Goal: Find specific fact: Find specific fact

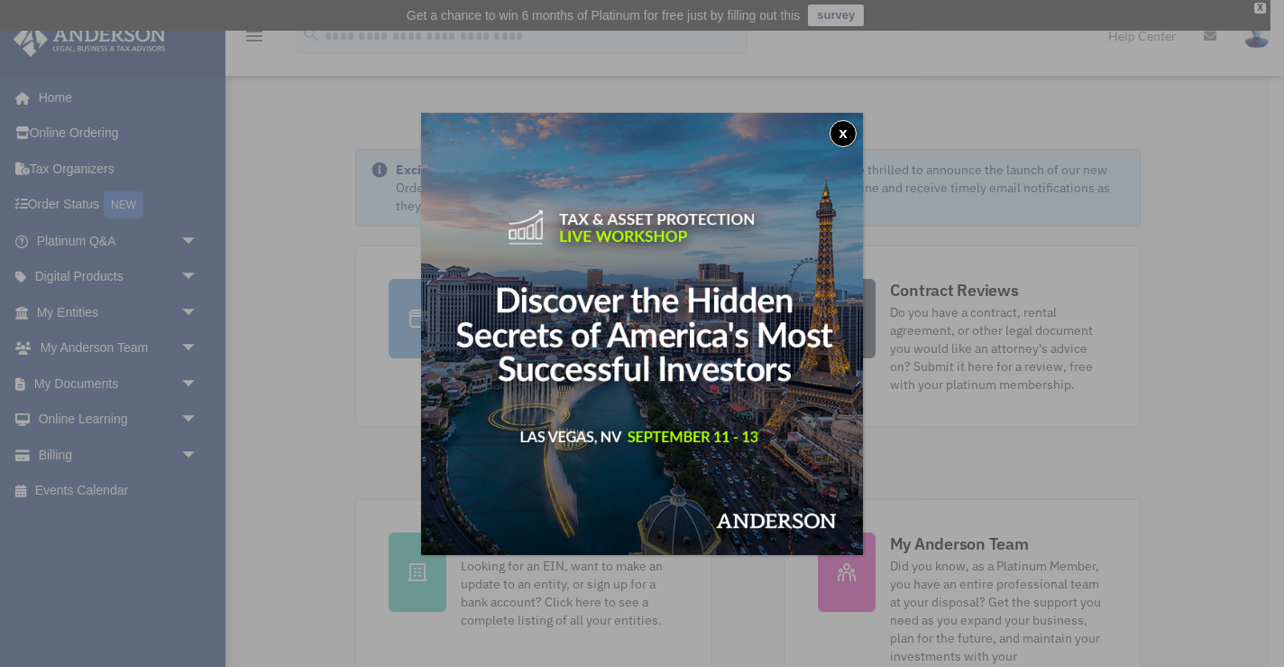
click at [845, 132] on button "x" at bounding box center [843, 133] width 27 height 27
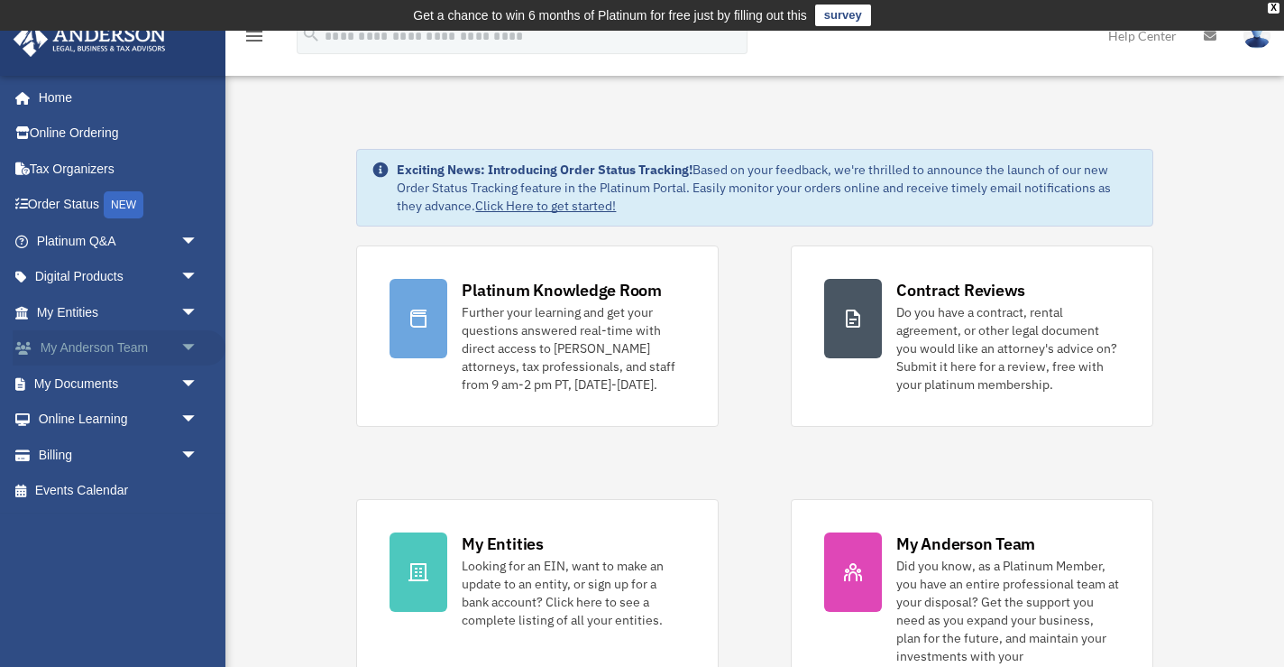
click at [85, 341] on link "My [PERSON_NAME] Team arrow_drop_down" at bounding box center [119, 348] width 213 height 36
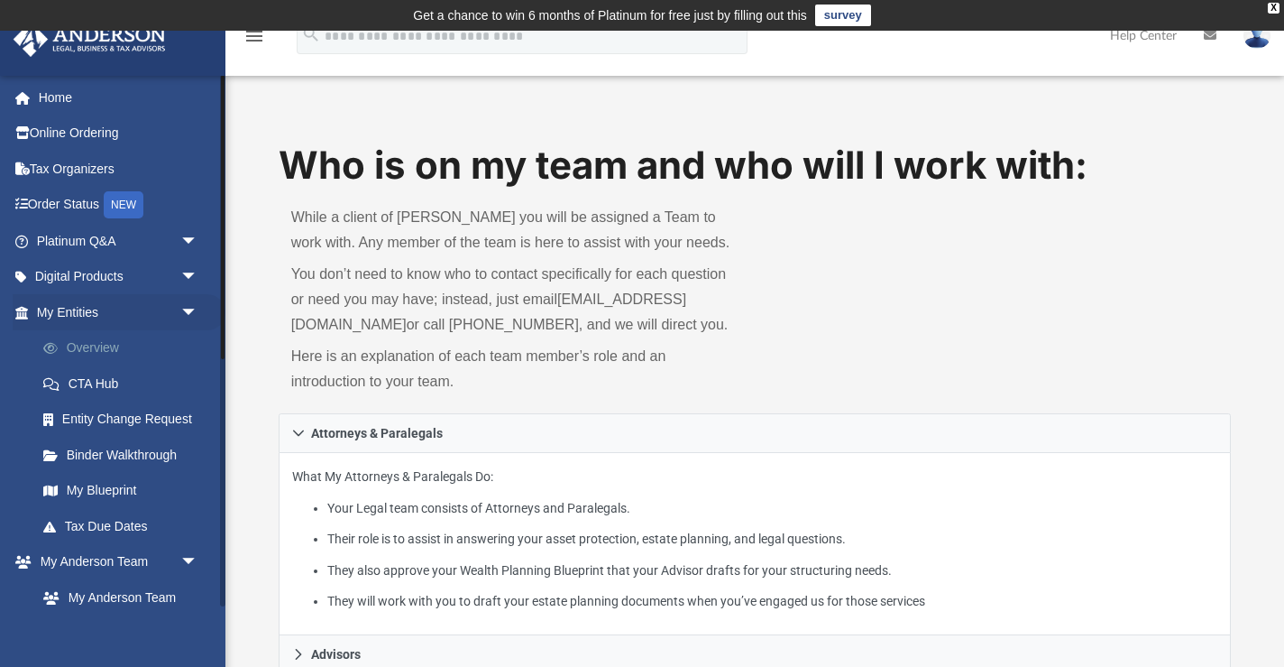
click at [97, 339] on link "Overview" at bounding box center [125, 348] width 200 height 36
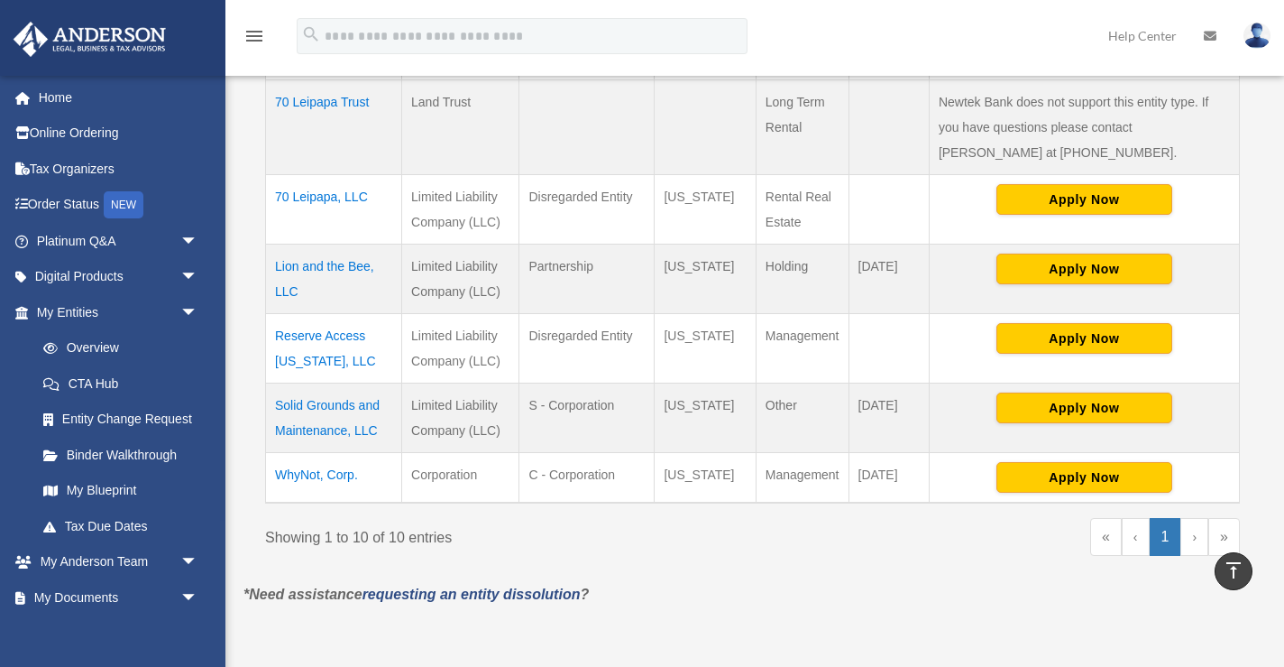
scroll to position [839, 0]
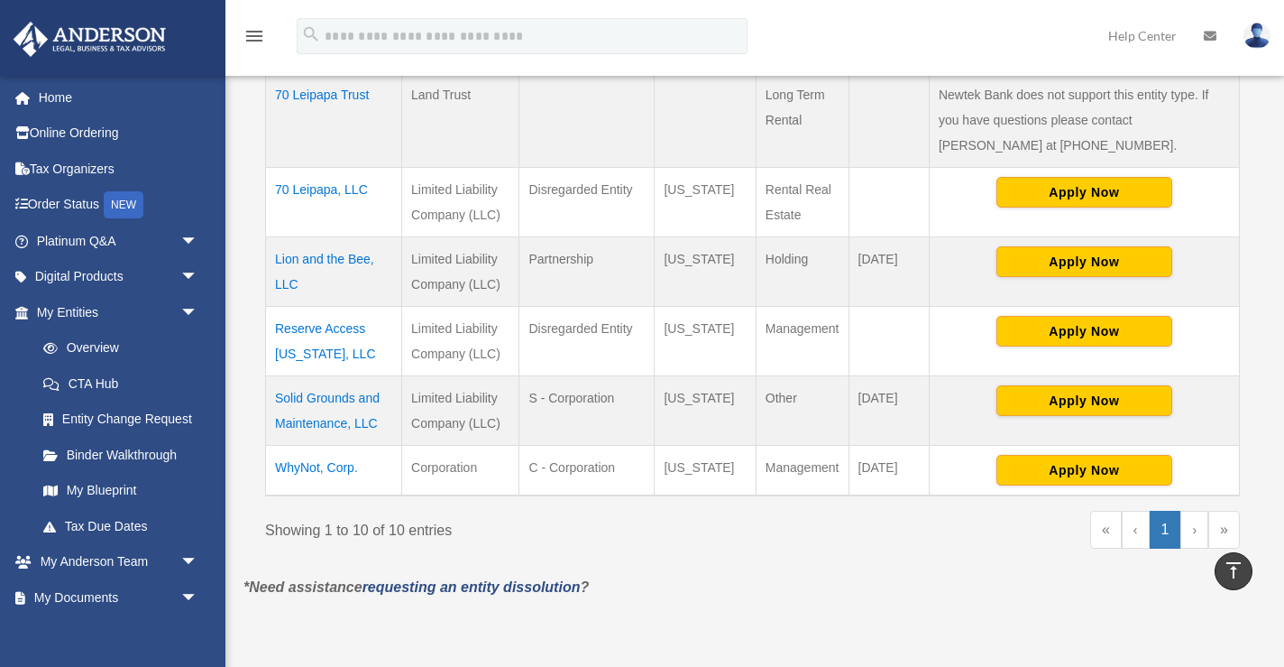
click at [310, 327] on td "Reserve Access [US_STATE], LLC" at bounding box center [334, 340] width 136 height 69
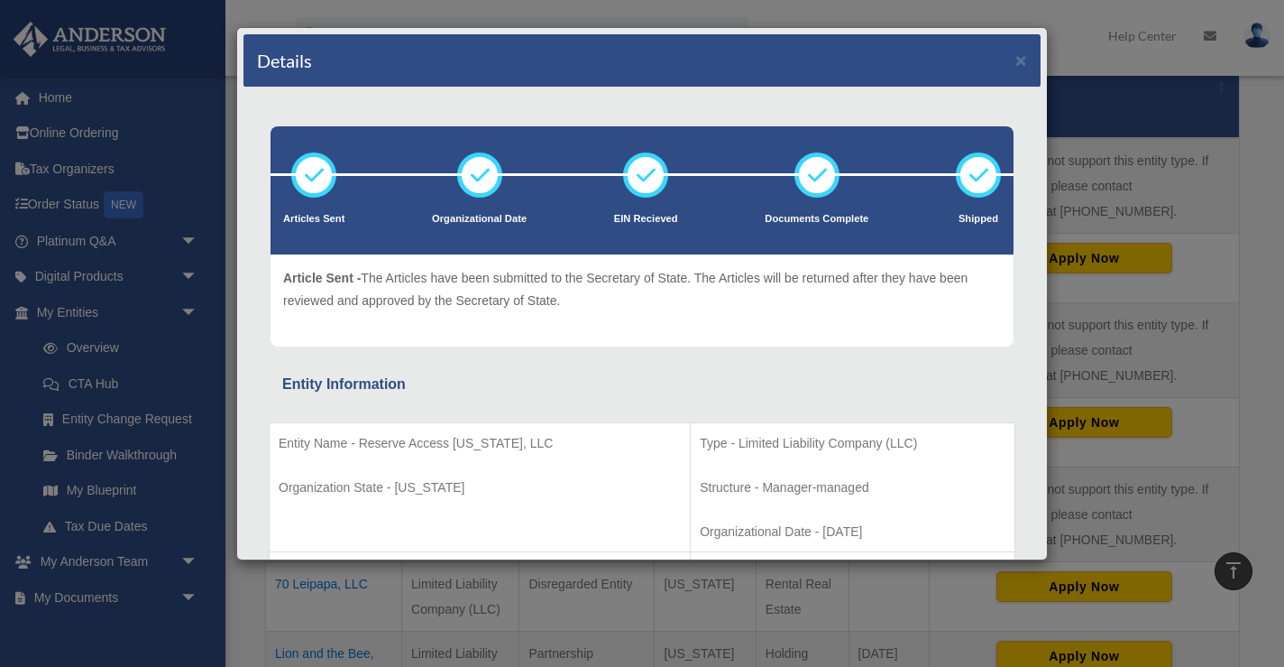
scroll to position [386, 0]
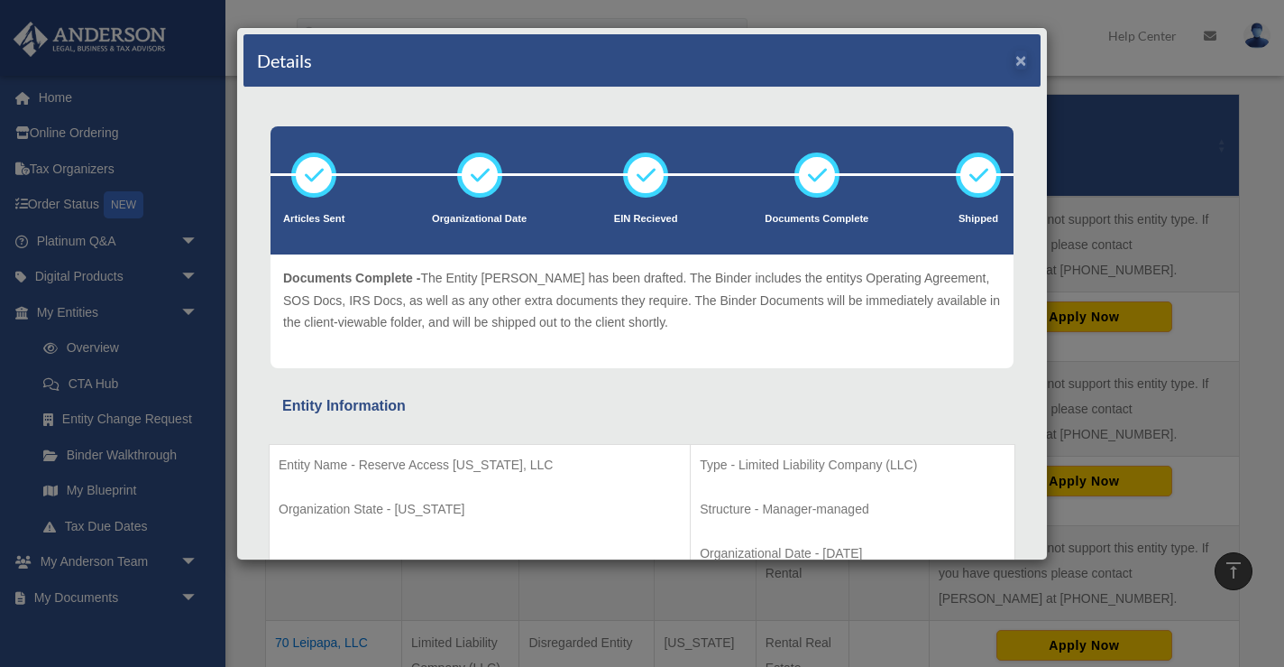
click at [1020, 63] on button "×" at bounding box center [1022, 60] width 12 height 19
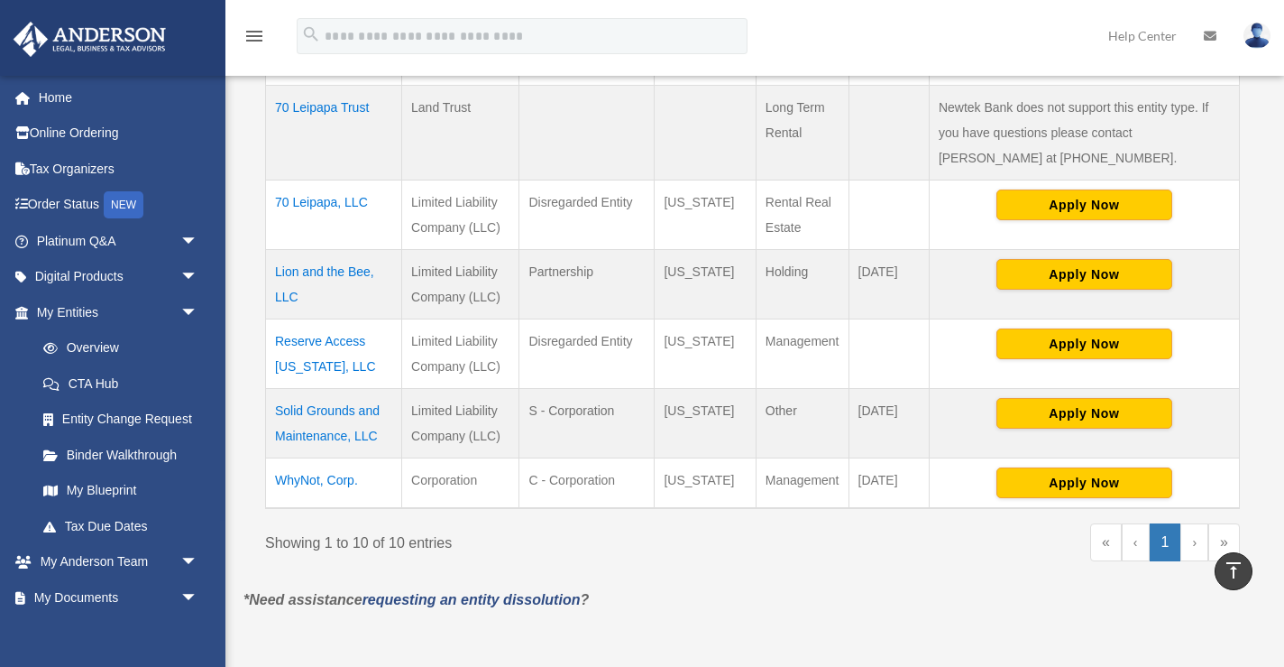
scroll to position [829, 0]
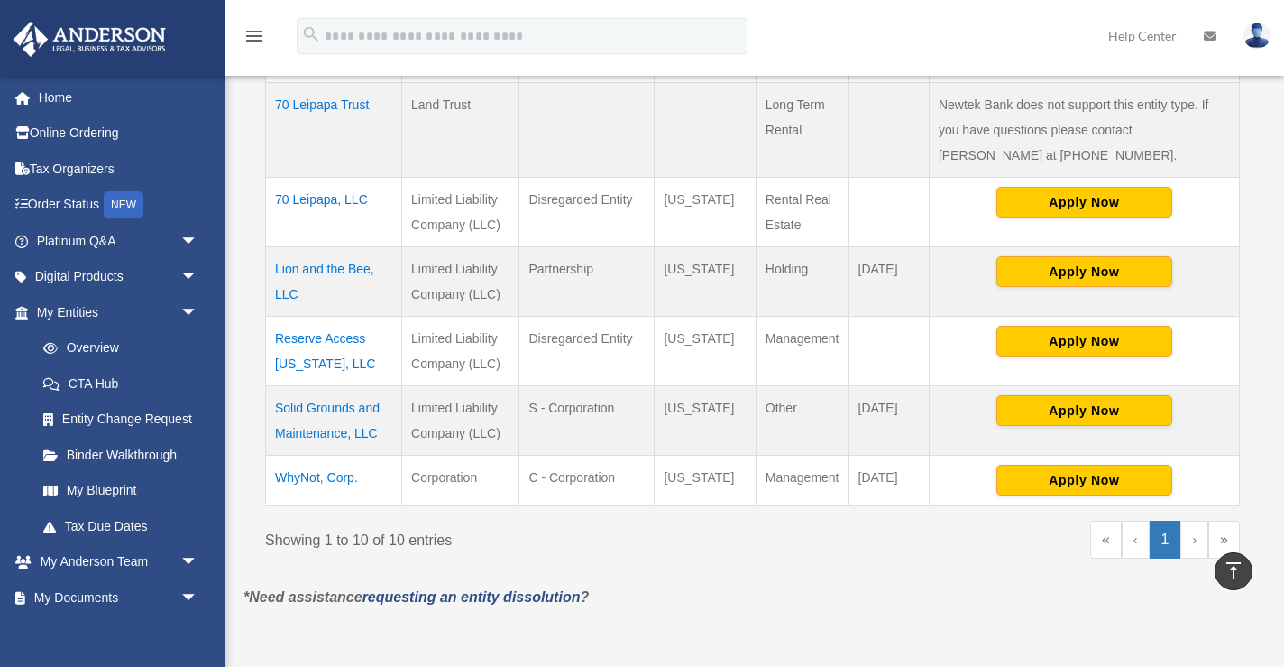
click at [351, 337] on td "Reserve Access Hawaii, LLC" at bounding box center [334, 350] width 136 height 69
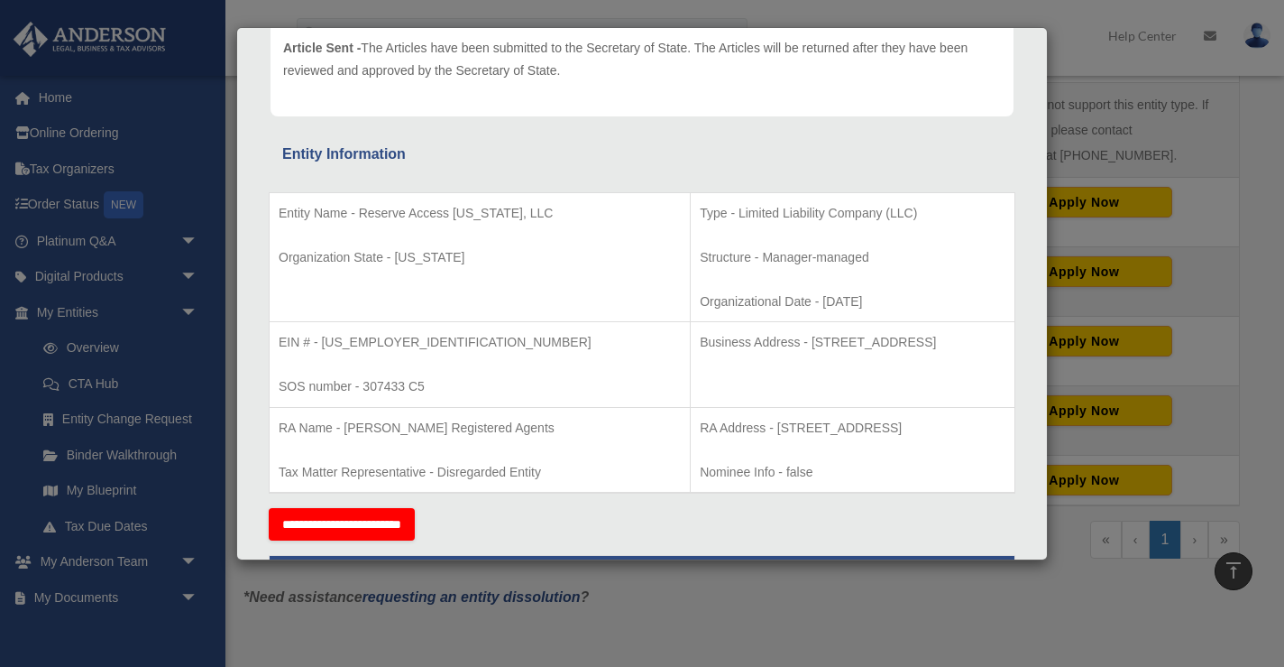
scroll to position [242, 0]
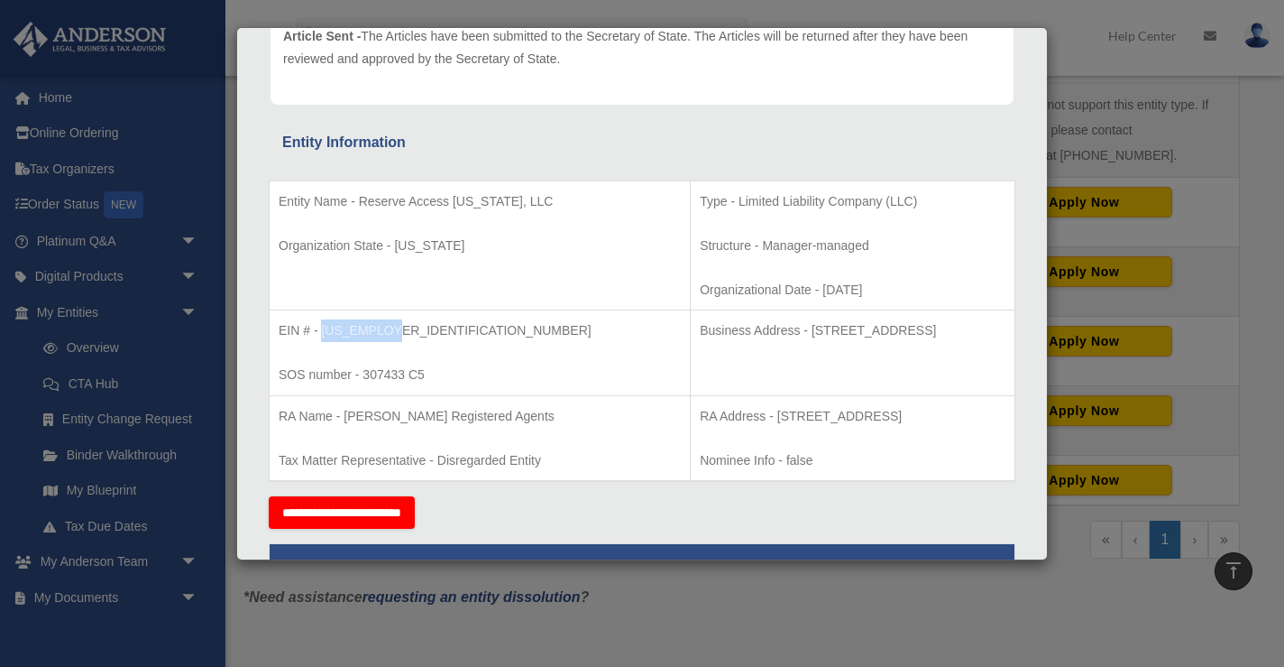
drag, startPoint x: 391, startPoint y: 328, endPoint x: 324, endPoint y: 327, distance: 67.7
click at [324, 327] on p "EIN # - 93-3900258" at bounding box center [480, 330] width 402 height 23
copy p "93-3900258"
drag, startPoint x: 647, startPoint y: 344, endPoint x: 671, endPoint y: 329, distance: 28.3
click at [700, 329] on p "Business Address - 1441 Kapiolani Blvd., Suite 1115 - #1003, Honolulu, HI 96814" at bounding box center [853, 330] width 306 height 23
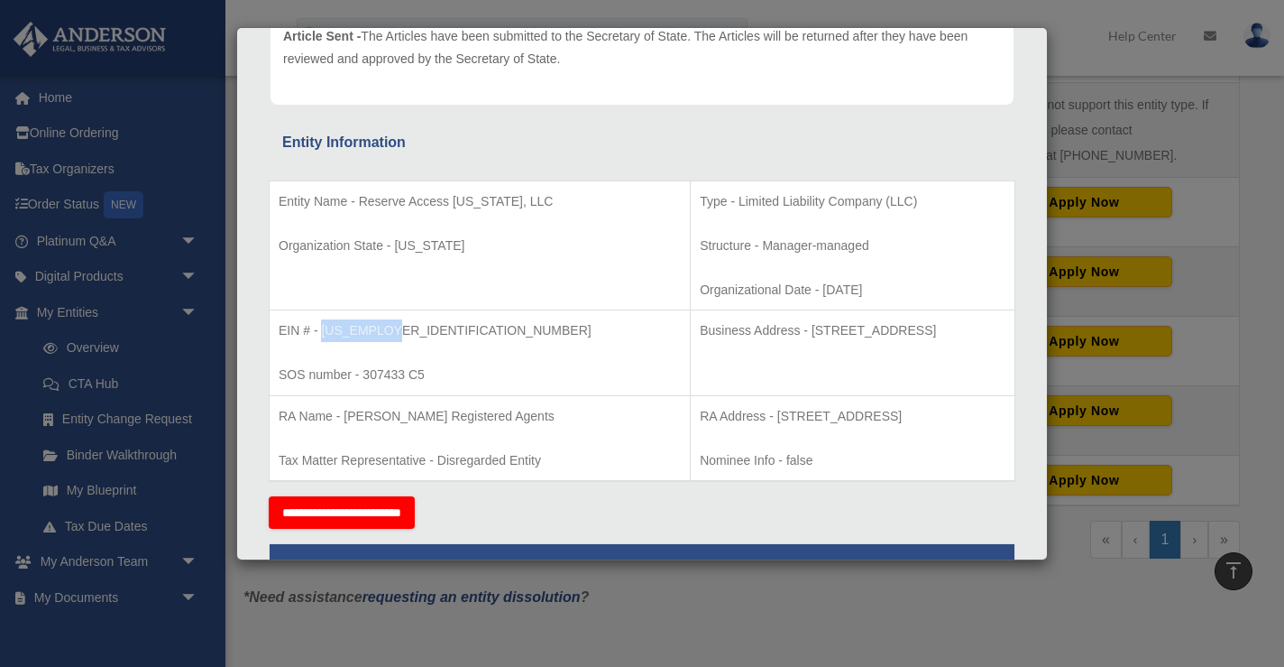
copy p "1441 Kapiolani Blvd., Suite 1115 - #1003, Honolulu, HI 96814"
click at [723, 361] on td "Business Address - 1441 Kapiolani Blvd., Suite 1115 - #1003, Honolulu, HI 96814" at bounding box center [853, 353] width 325 height 86
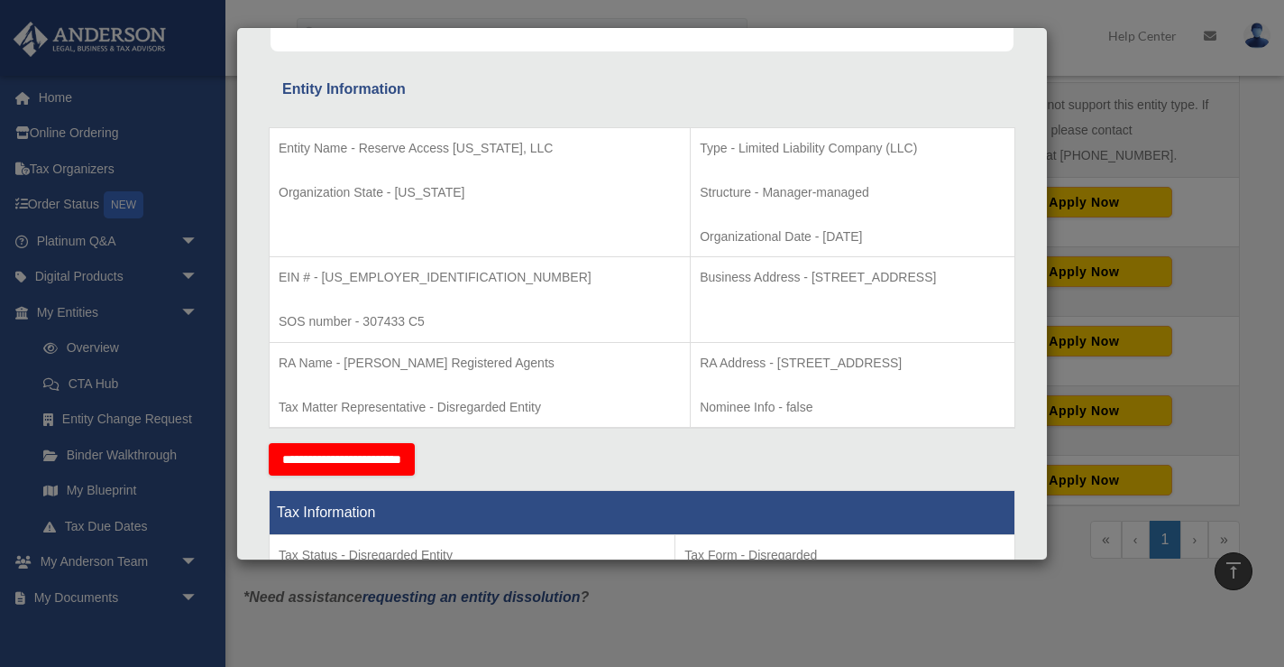
scroll to position [294, 0]
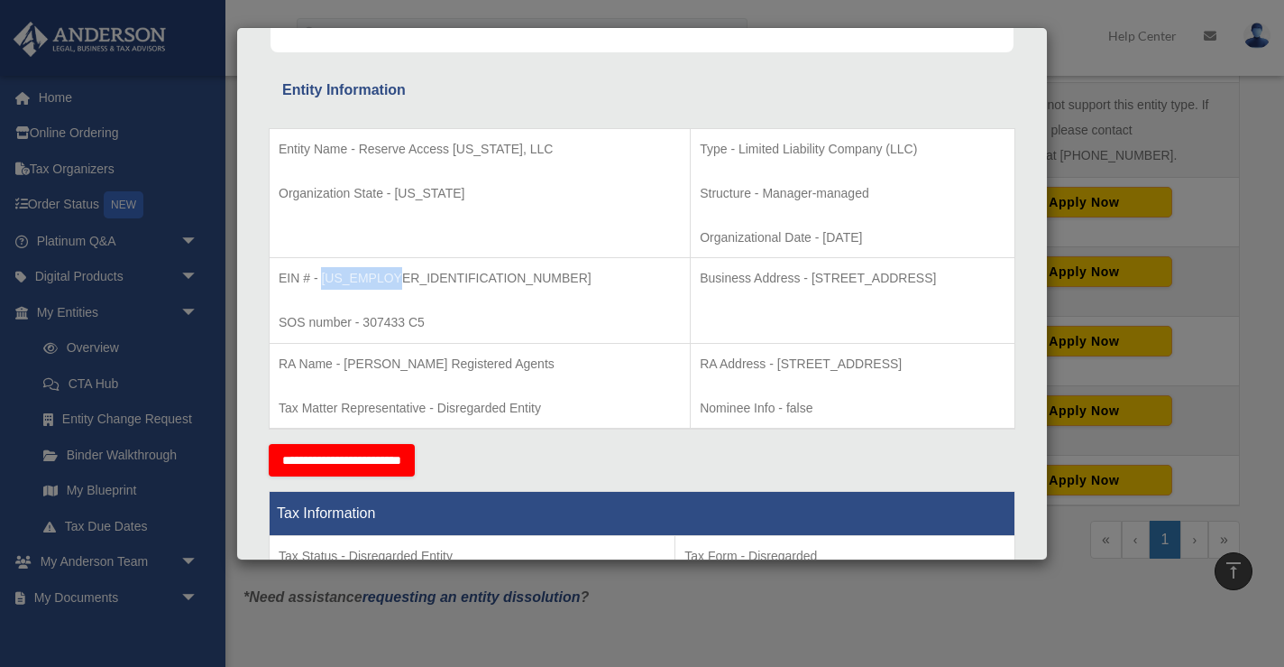
drag, startPoint x: 390, startPoint y: 273, endPoint x: 321, endPoint y: 271, distance: 68.6
click at [321, 271] on p "EIN # - 93-3900258" at bounding box center [480, 278] width 402 height 23
copy p "93-3900258"
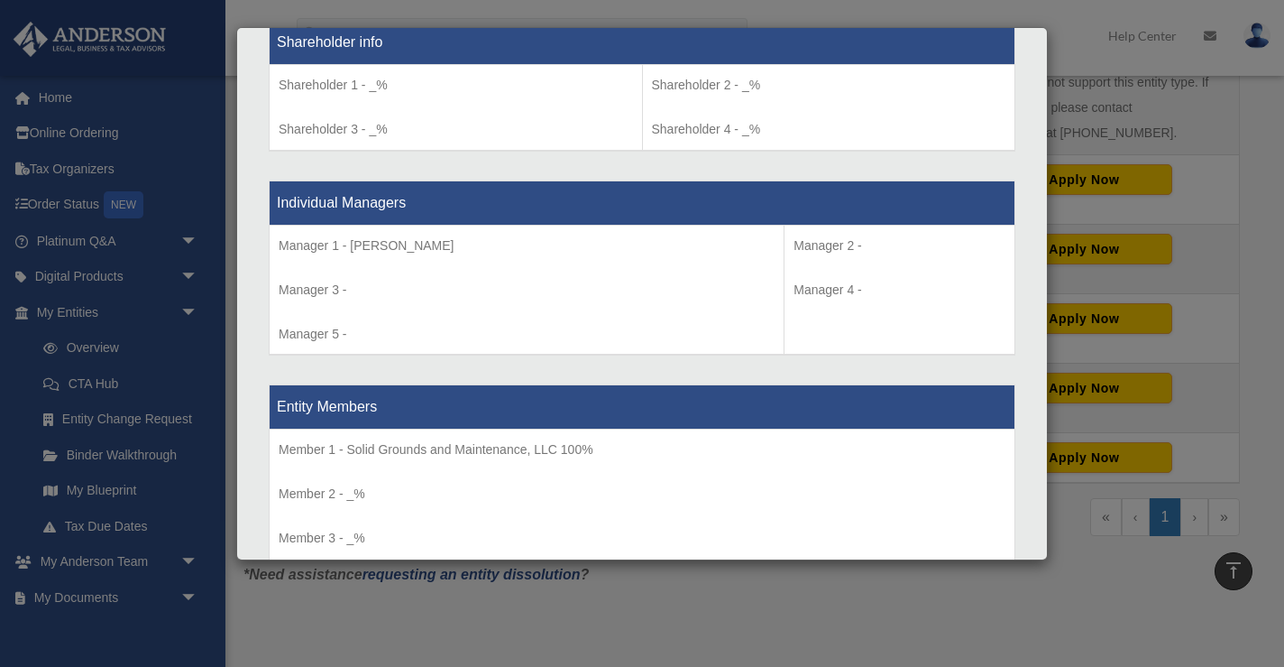
scroll to position [1457, 0]
